Goal: Find specific page/section: Find specific page/section

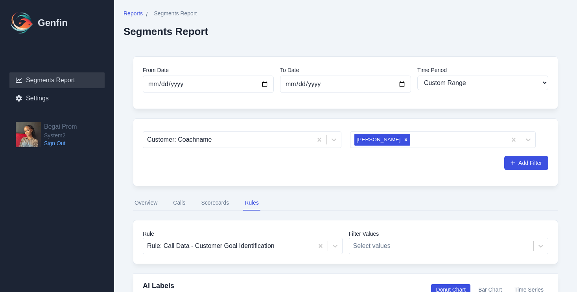
select select "custom"
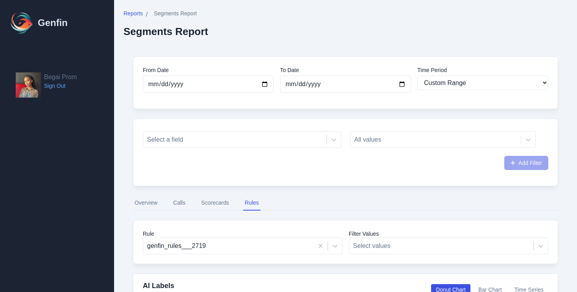
select select "custom"
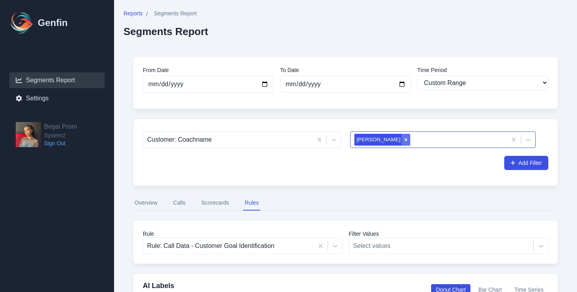
click at [403, 138] on icon "Remove Taliyah Dozier" at bounding box center [406, 140] width 6 height 6
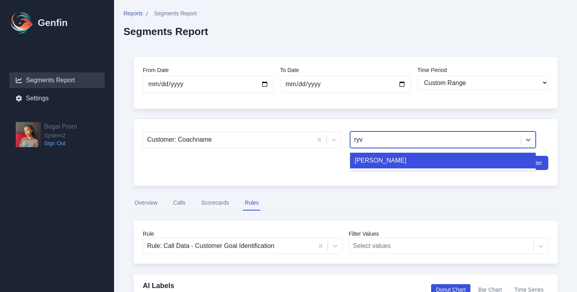
type input "ryvv"
click at [396, 160] on div "[PERSON_NAME]" at bounding box center [443, 161] width 186 height 16
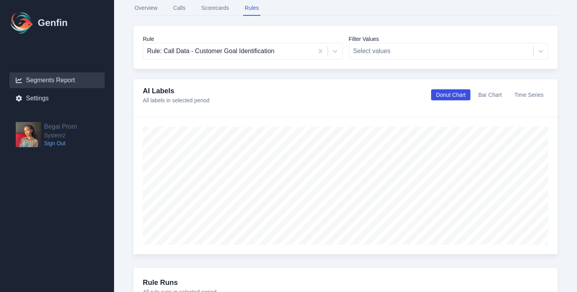
scroll to position [165, 0]
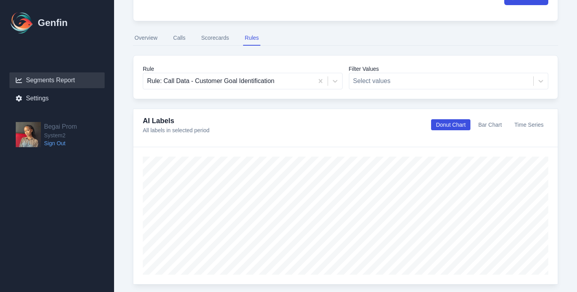
click at [156, 42] on button "Overview" at bounding box center [146, 38] width 26 height 15
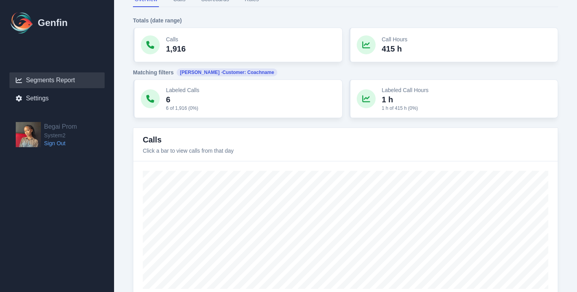
scroll to position [81, 0]
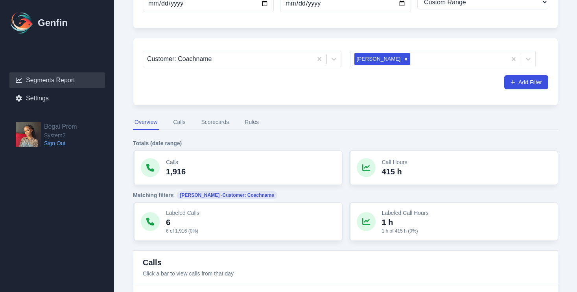
click at [244, 122] on button "Rules" at bounding box center [251, 122] width 17 height 15
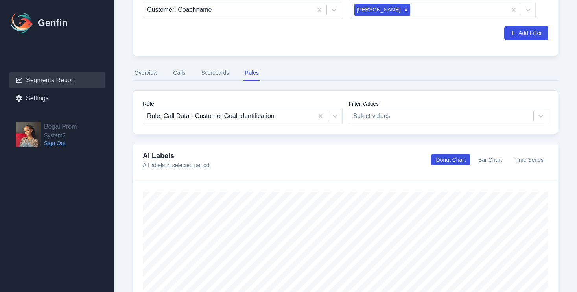
scroll to position [162, 0]
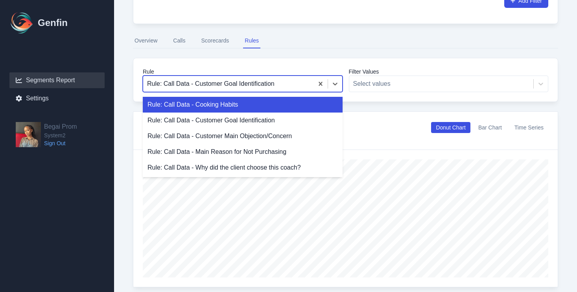
click at [276, 87] on div at bounding box center [228, 83] width 162 height 11
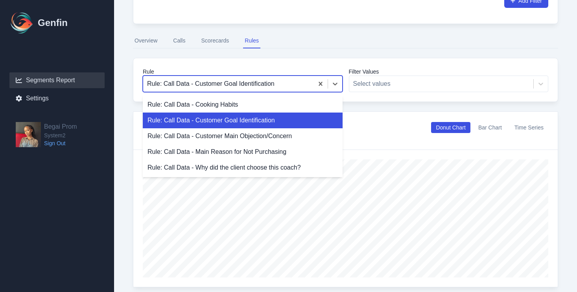
click at [265, 123] on div "Rule: Call Data - Customer Goal Identification" at bounding box center [243, 120] width 200 height 16
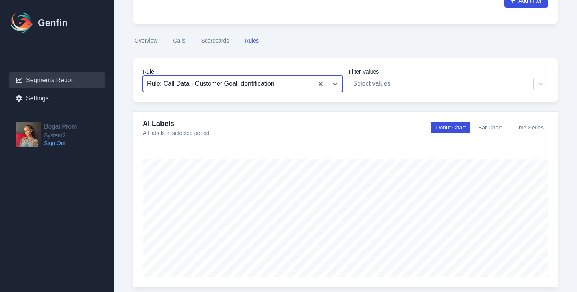
click at [269, 86] on div at bounding box center [228, 83] width 162 height 11
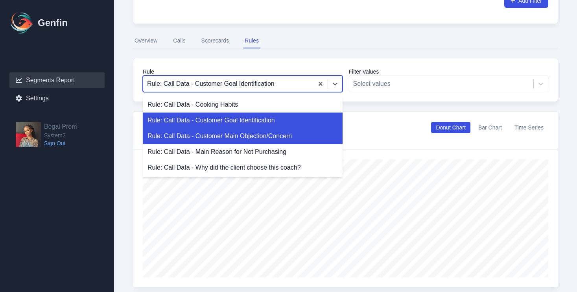
click at [267, 128] on div "Rule: Call Data - Customer Main Objection/Concern" at bounding box center [243, 136] width 200 height 16
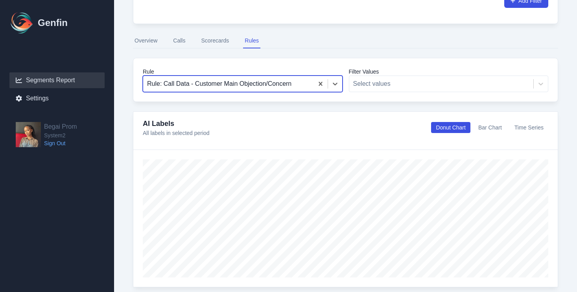
click at [274, 84] on div at bounding box center [228, 83] width 162 height 11
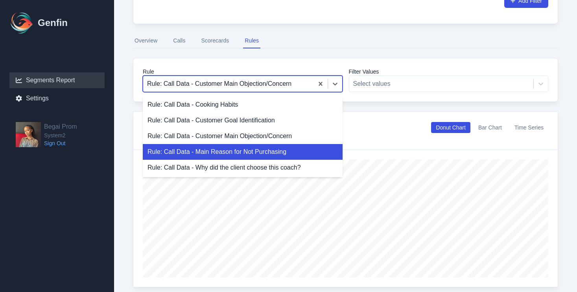
click at [262, 150] on div "Rule: Call Data - Main Reason for Not Purchasing" at bounding box center [243, 152] width 200 height 16
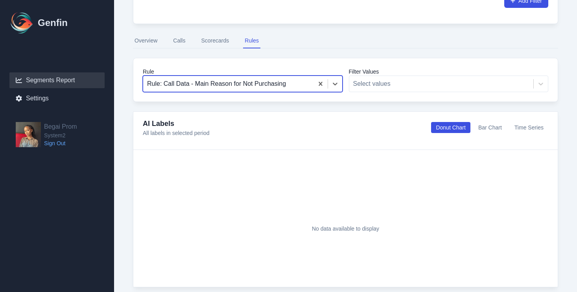
click at [282, 93] on div "Rule option Rule: Call Data - Main Reason for Not Purchasing, selected. Rule: C…" at bounding box center [345, 80] width 425 height 44
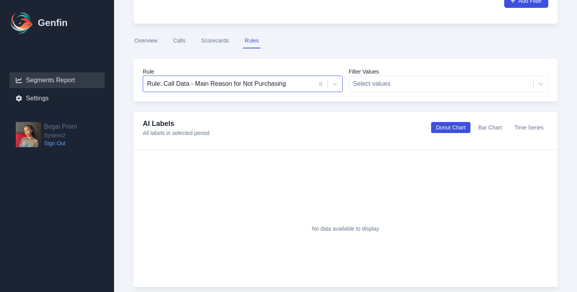
click at [282, 87] on div at bounding box center [228, 83] width 162 height 11
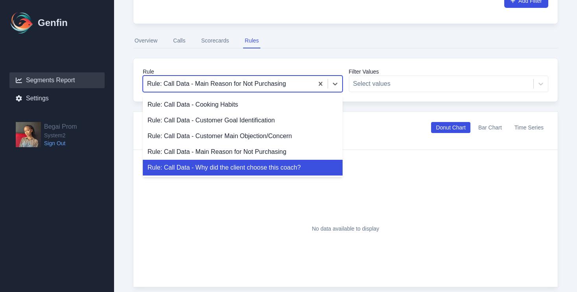
click at [278, 166] on div "Rule: Call Data - Why did the client choose this coach?" at bounding box center [243, 168] width 200 height 16
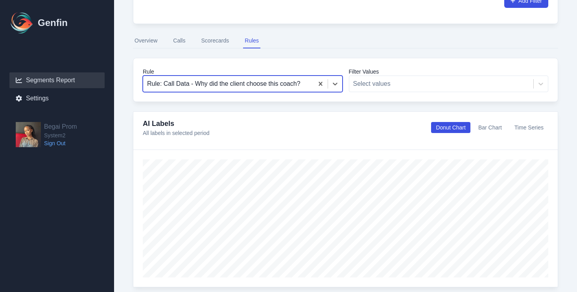
click at [316, 109] on div "From Date [DATE] To Date [DATE] Time Period Last 7 days Last 14 days Last 30 da…" at bounding box center [345, 249] width 444 height 729
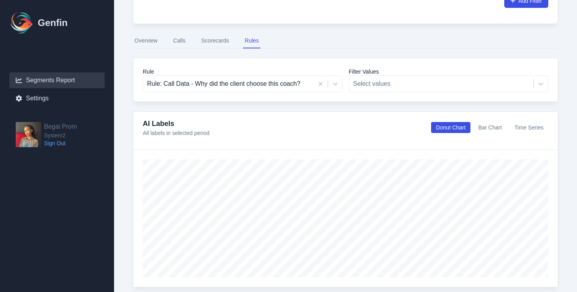
scroll to position [178, 0]
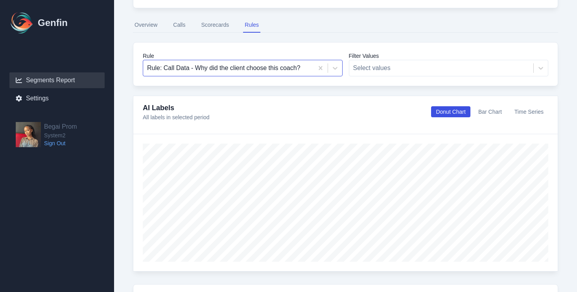
click at [306, 73] on div at bounding box center [228, 68] width 162 height 11
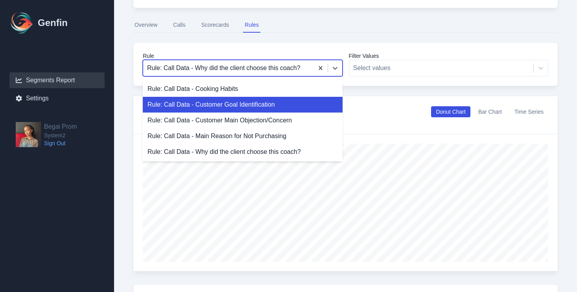
click at [299, 100] on div "Rule: Call Data - Customer Goal Identification" at bounding box center [243, 105] width 200 height 16
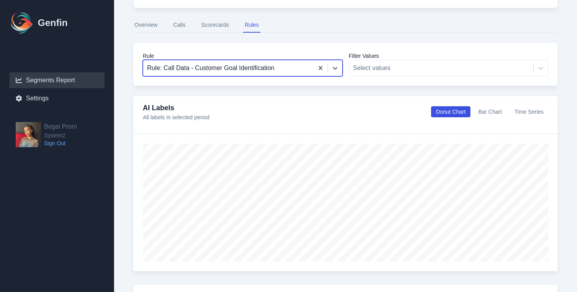
click at [277, 70] on div at bounding box center [228, 68] width 162 height 11
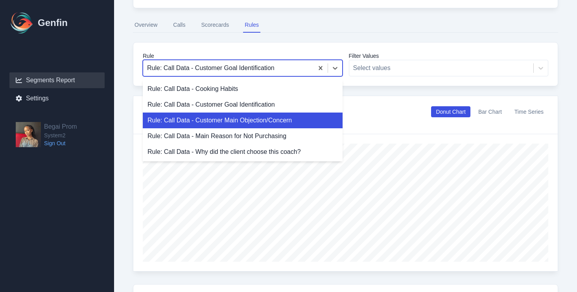
click at [264, 118] on div "Rule: Call Data - Customer Main Objection/Concern" at bounding box center [243, 120] width 200 height 16
